Goal: Transaction & Acquisition: Purchase product/service

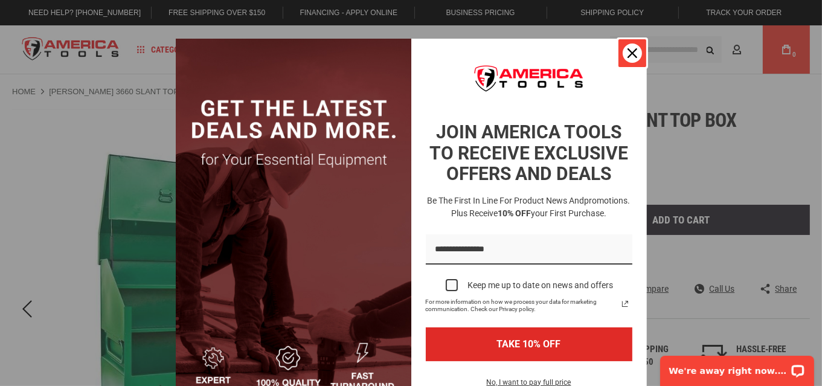
click at [630, 50] on icon "close icon" at bounding box center [633, 53] width 10 height 10
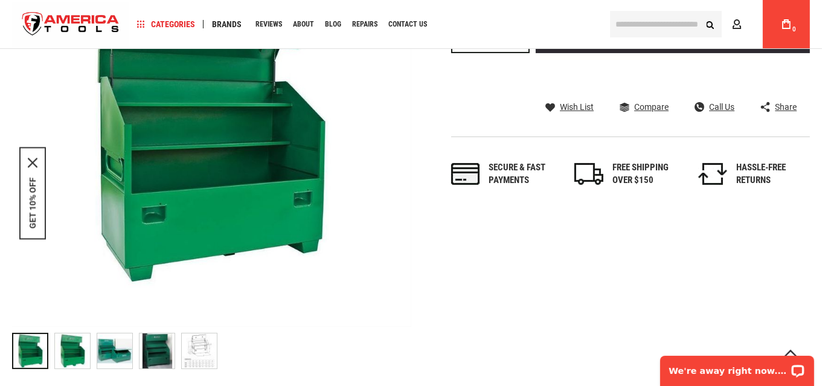
scroll to position [181, 0]
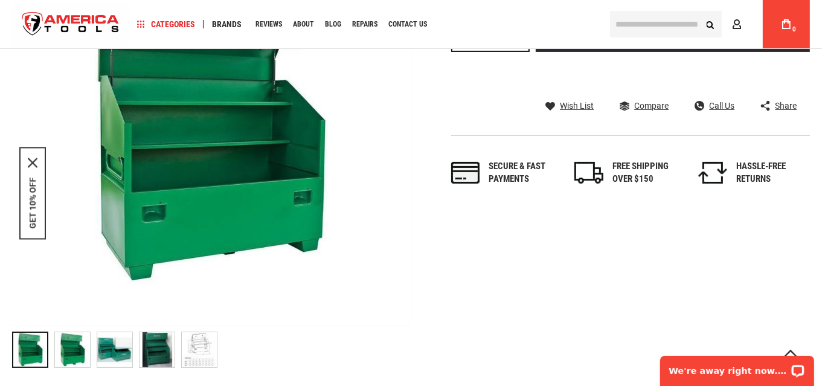
click at [639, 167] on div "FREE SHIPPING OVER $150" at bounding box center [650, 173] width 74 height 26
click at [639, 170] on div "FREE SHIPPING OVER $150" at bounding box center [650, 173] width 74 height 26
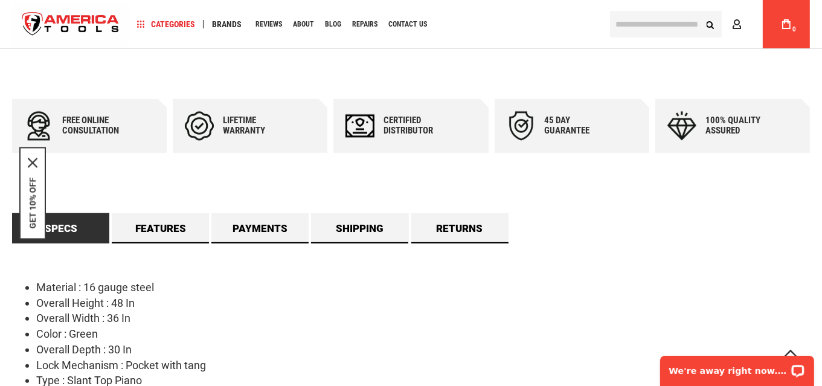
scroll to position [664, 0]
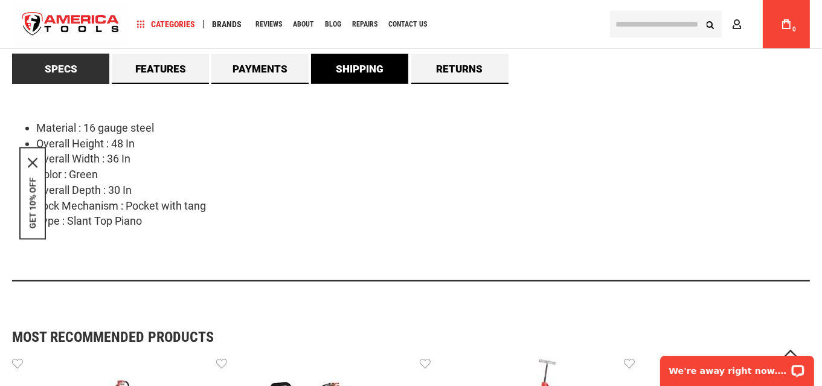
click at [361, 68] on link "Shipping" at bounding box center [359, 69] width 97 height 30
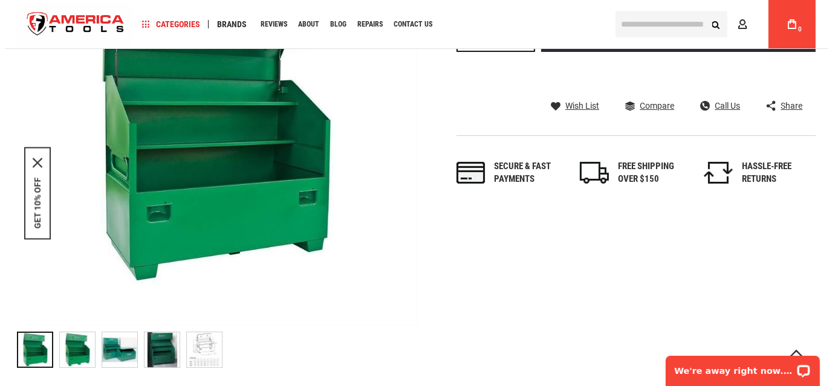
scroll to position [0, 0]
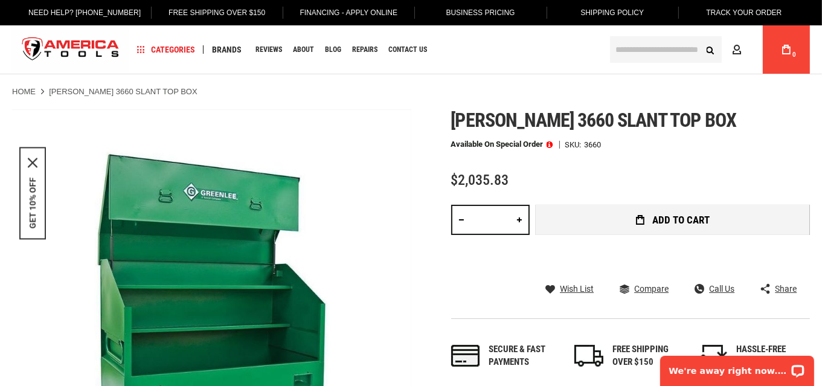
click at [675, 220] on span "Add to Cart" at bounding box center [681, 220] width 57 height 10
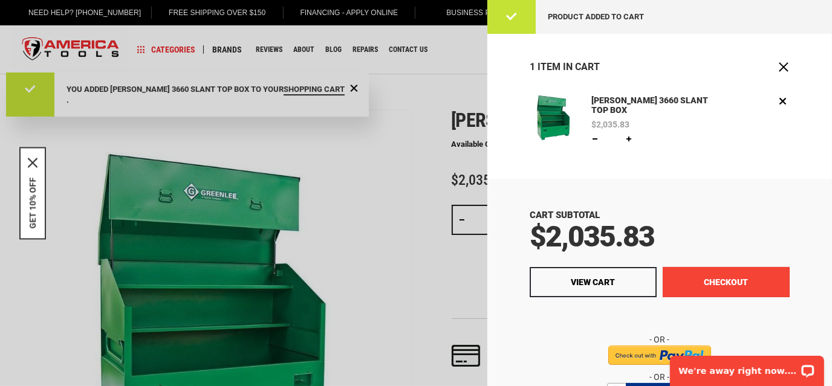
click at [712, 287] on button "Checkout" at bounding box center [725, 282] width 127 height 30
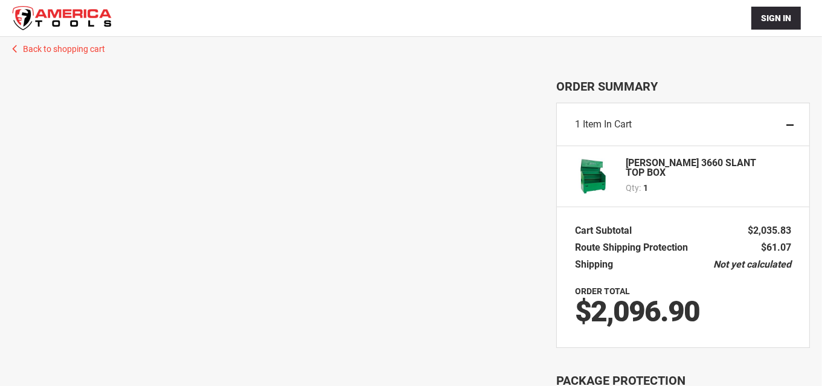
scroll to position [79, 0]
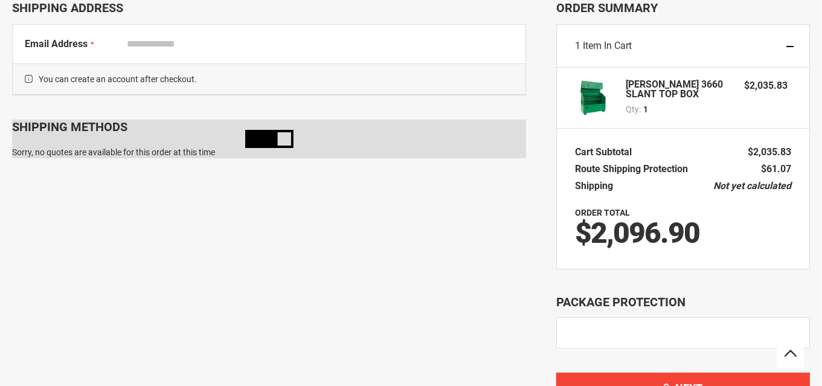
select select "**"
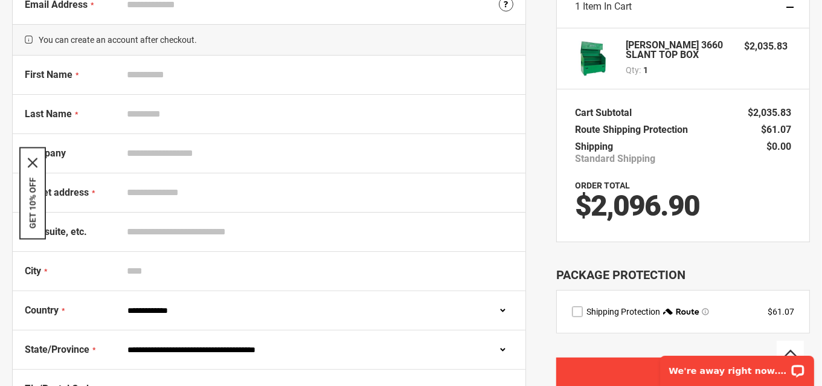
scroll to position [120, 0]
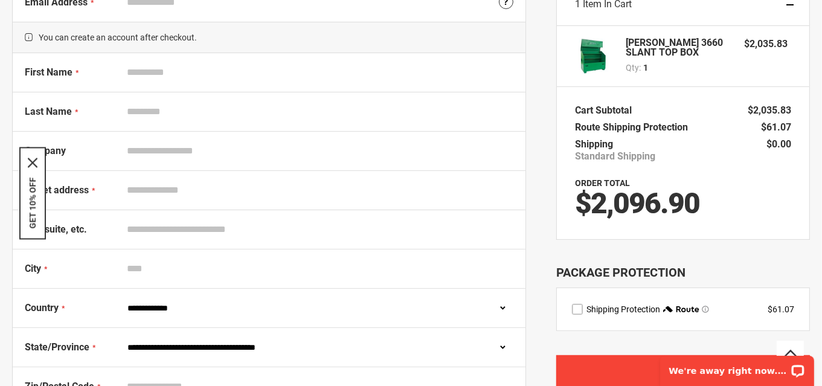
click at [610, 305] on span "Shipping Protection" at bounding box center [624, 310] width 74 height 10
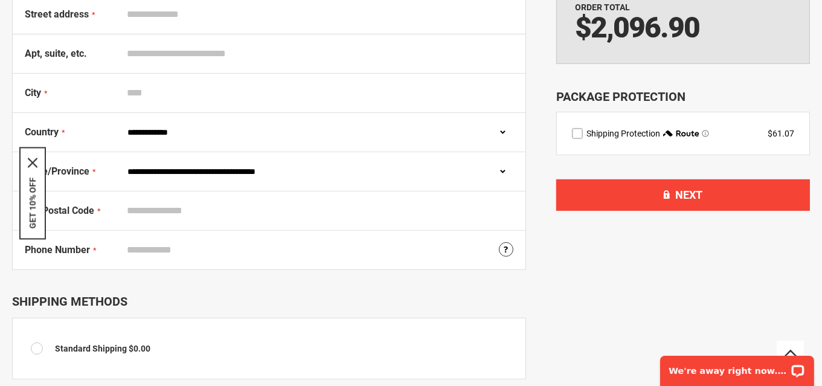
scroll to position [302, 0]
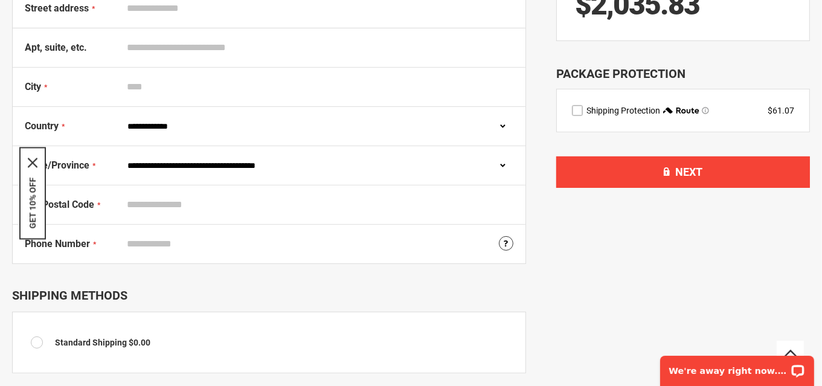
click at [578, 109] on label "route shipping protection selector element" at bounding box center [577, 110] width 11 height 11
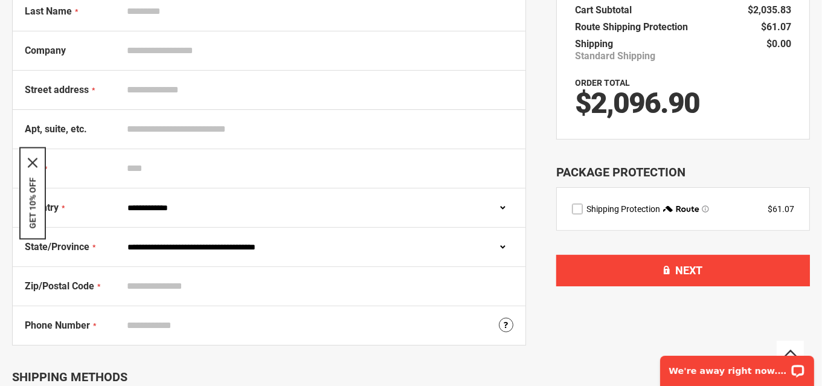
scroll to position [219, 0]
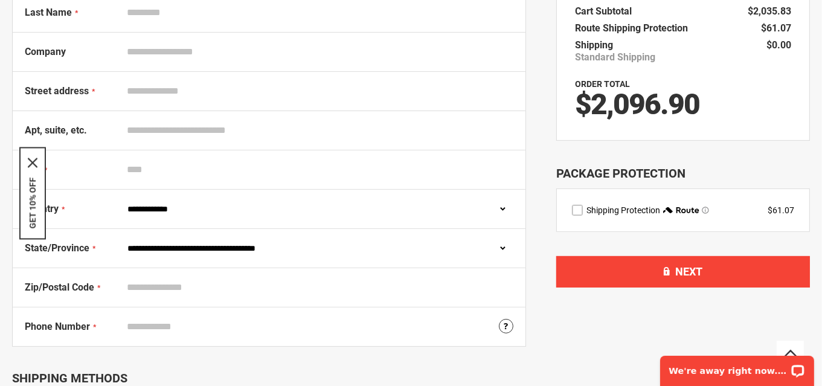
click at [709, 208] on span "route shipping protection selector element" at bounding box center [705, 210] width 7 height 7
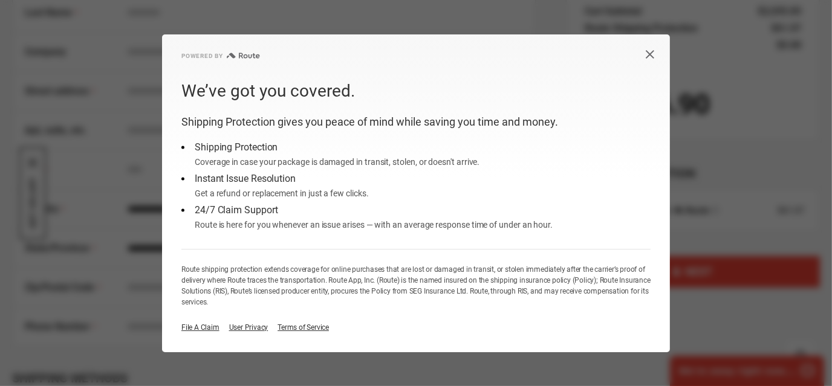
click at [650, 53] on icon "Close dialog button" at bounding box center [650, 55] width 10 height 10
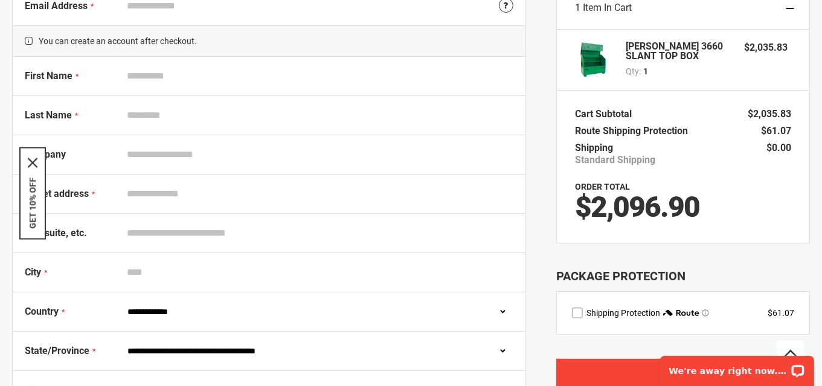
scroll to position [0, 0]
